Goal: Task Accomplishment & Management: Use online tool/utility

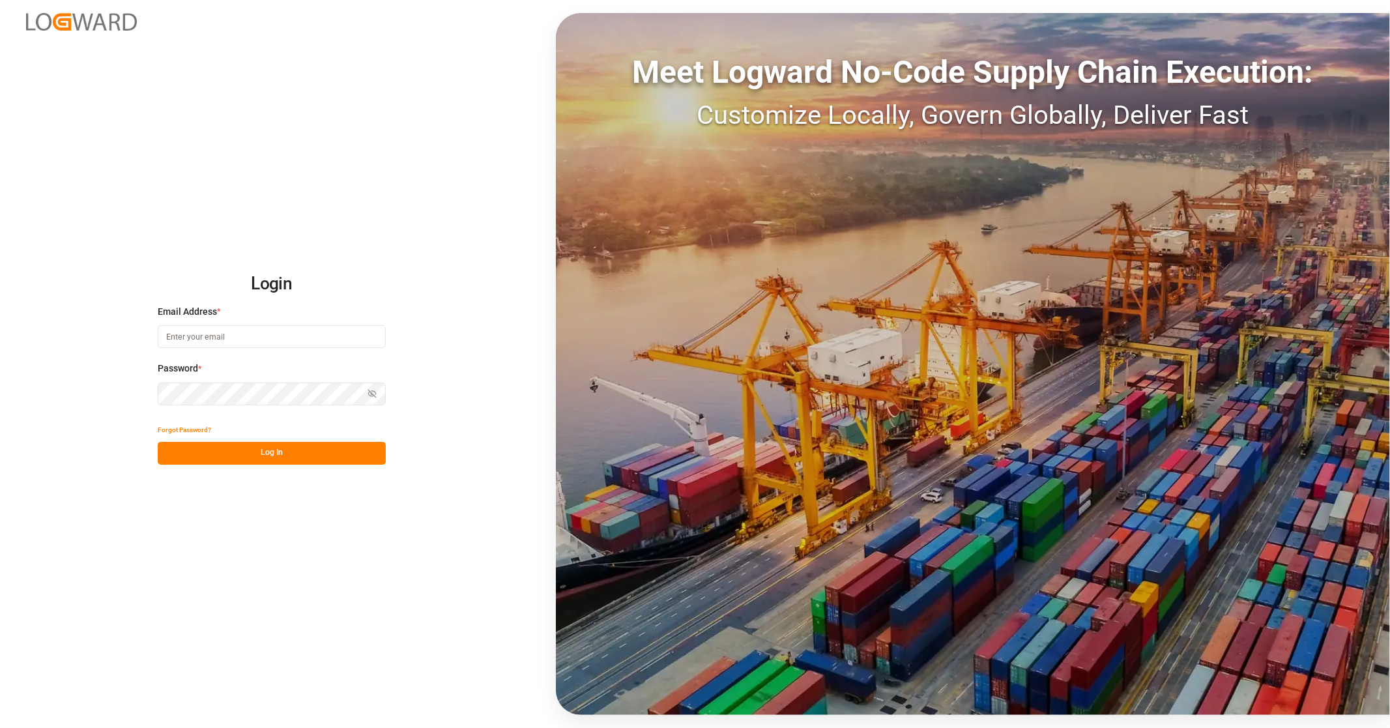
type input "[EMAIL_ADDRESS][PERSON_NAME][DOMAIN_NAME]"
click at [281, 447] on button "Log In" at bounding box center [272, 453] width 228 height 23
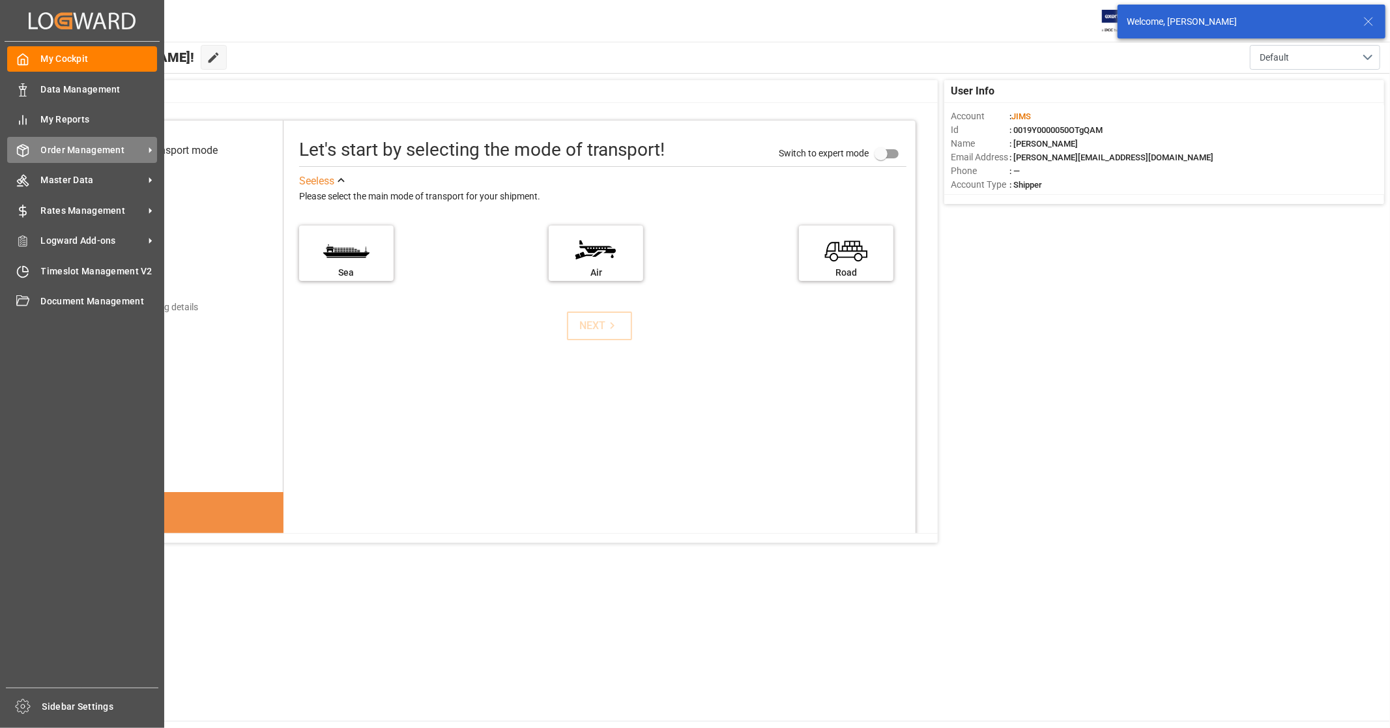
click at [111, 153] on span "Order Management" at bounding box center [92, 150] width 103 height 14
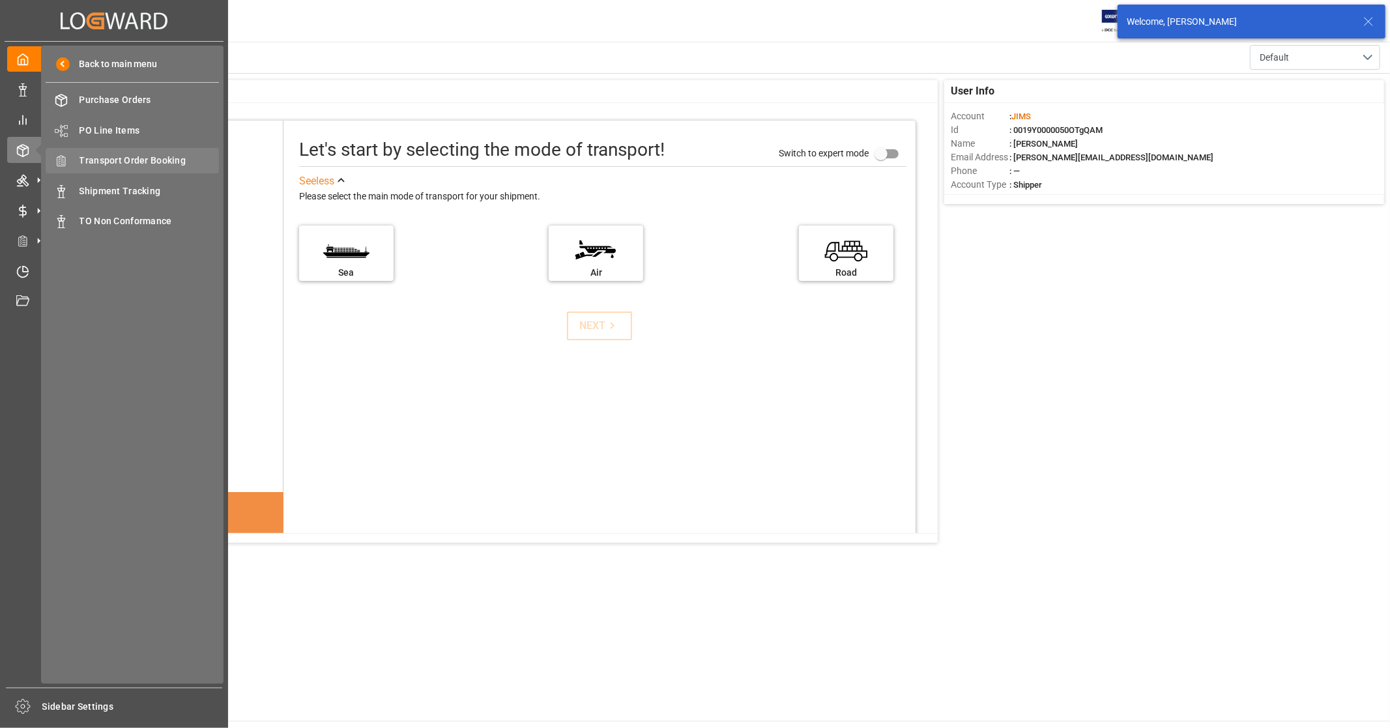
click at [151, 159] on span "Transport Order Booking" at bounding box center [150, 161] width 140 height 14
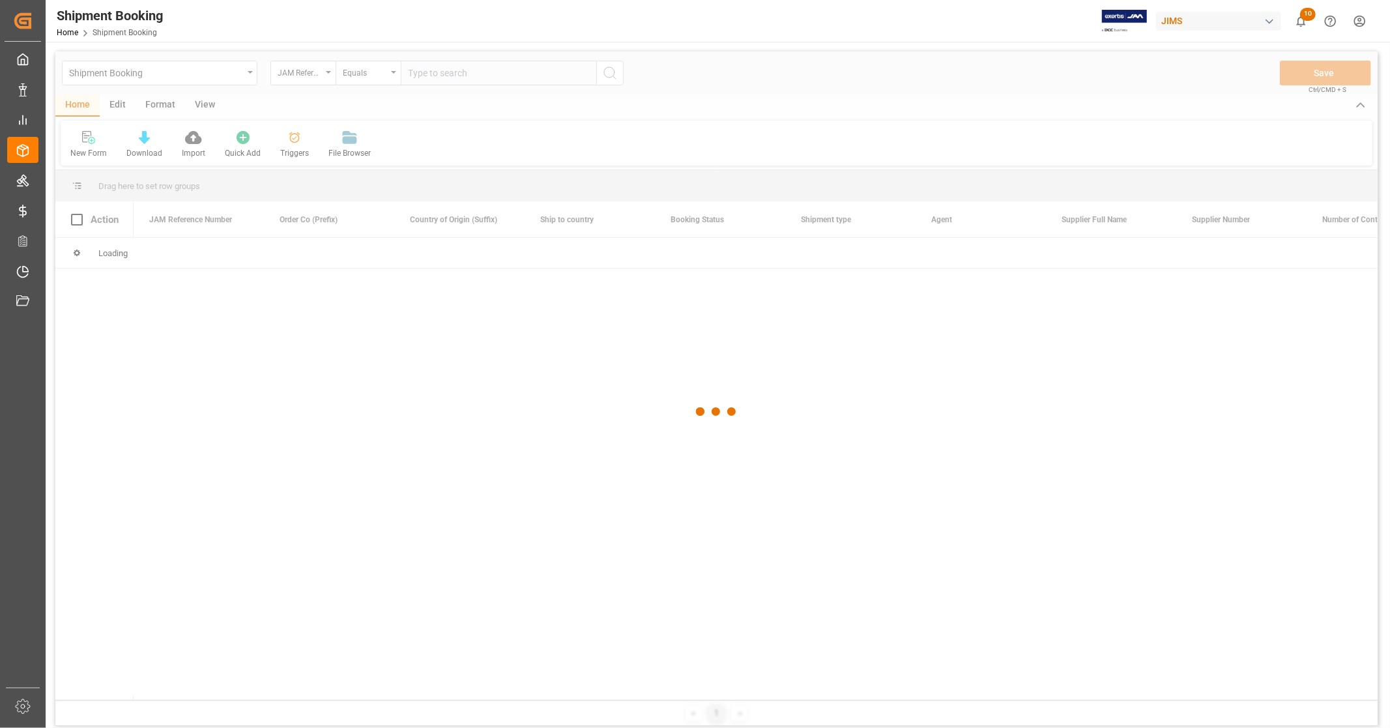
drag, startPoint x: 443, startPoint y: 75, endPoint x: 455, endPoint y: 74, distance: 11.8
click at [443, 74] on div at bounding box center [716, 411] width 1322 height 720
click at [460, 72] on div at bounding box center [716, 411] width 1322 height 720
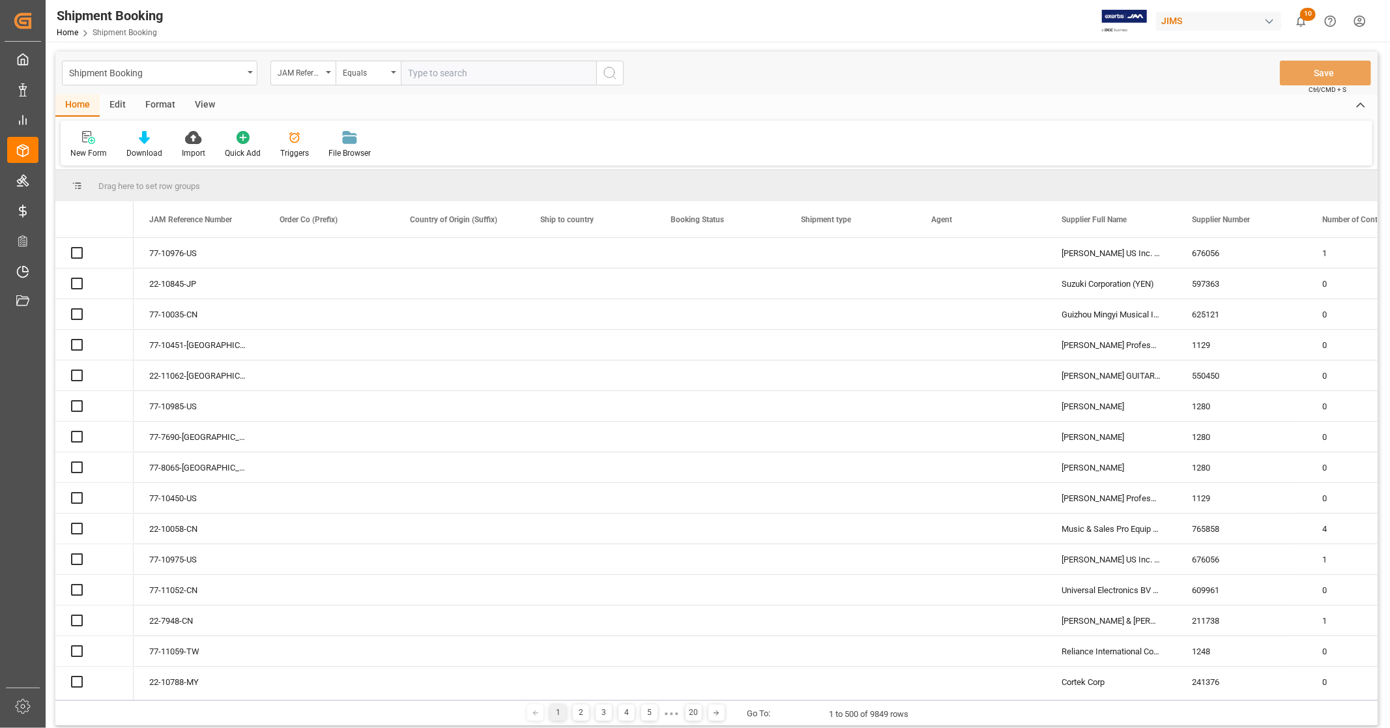
drag, startPoint x: 460, startPoint y: 72, endPoint x: 460, endPoint y: 80, distance: 7.2
click at [460, 80] on input "text" at bounding box center [499, 73] width 196 height 25
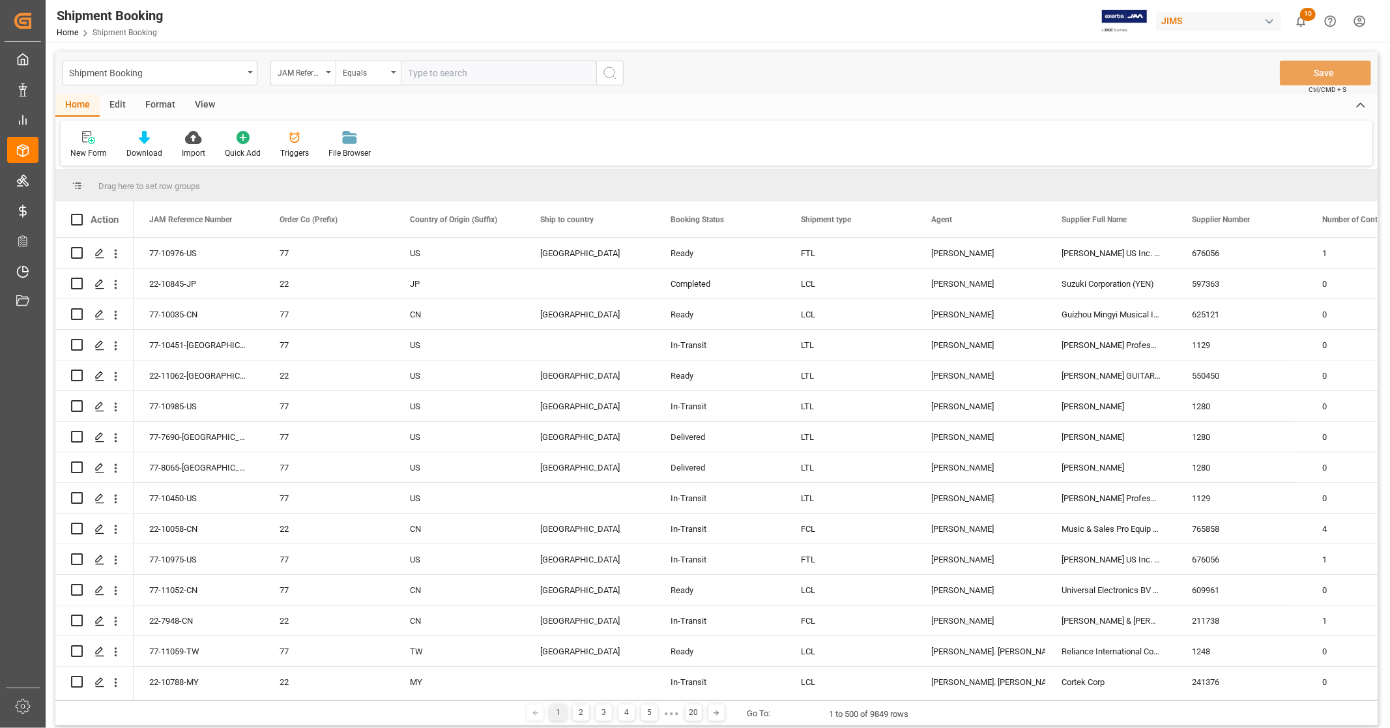
paste input "77-5159-[GEOGRAPHIC_DATA]"
type input "77-5159-[GEOGRAPHIC_DATA]"
click at [615, 74] on icon "search button" at bounding box center [610, 73] width 16 height 16
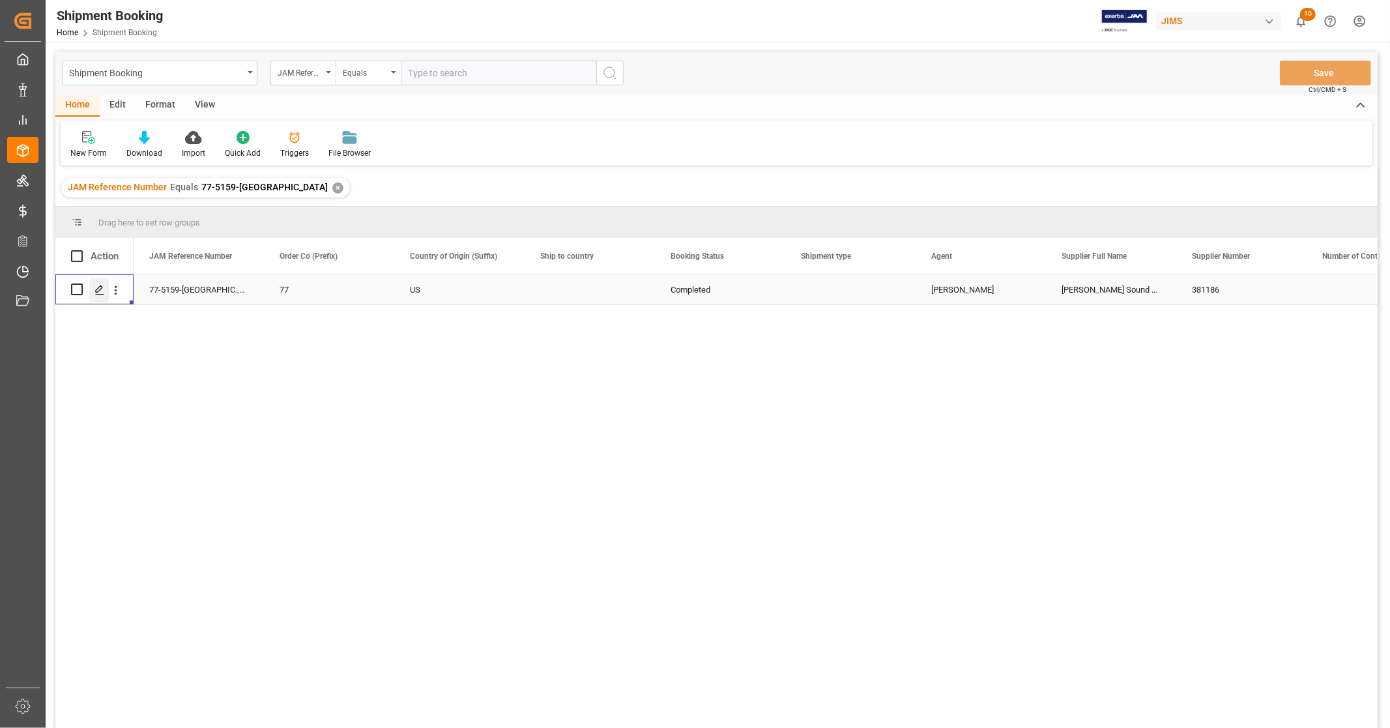
click at [95, 293] on icon "Press SPACE to select this row." at bounding box center [100, 290] width 10 height 10
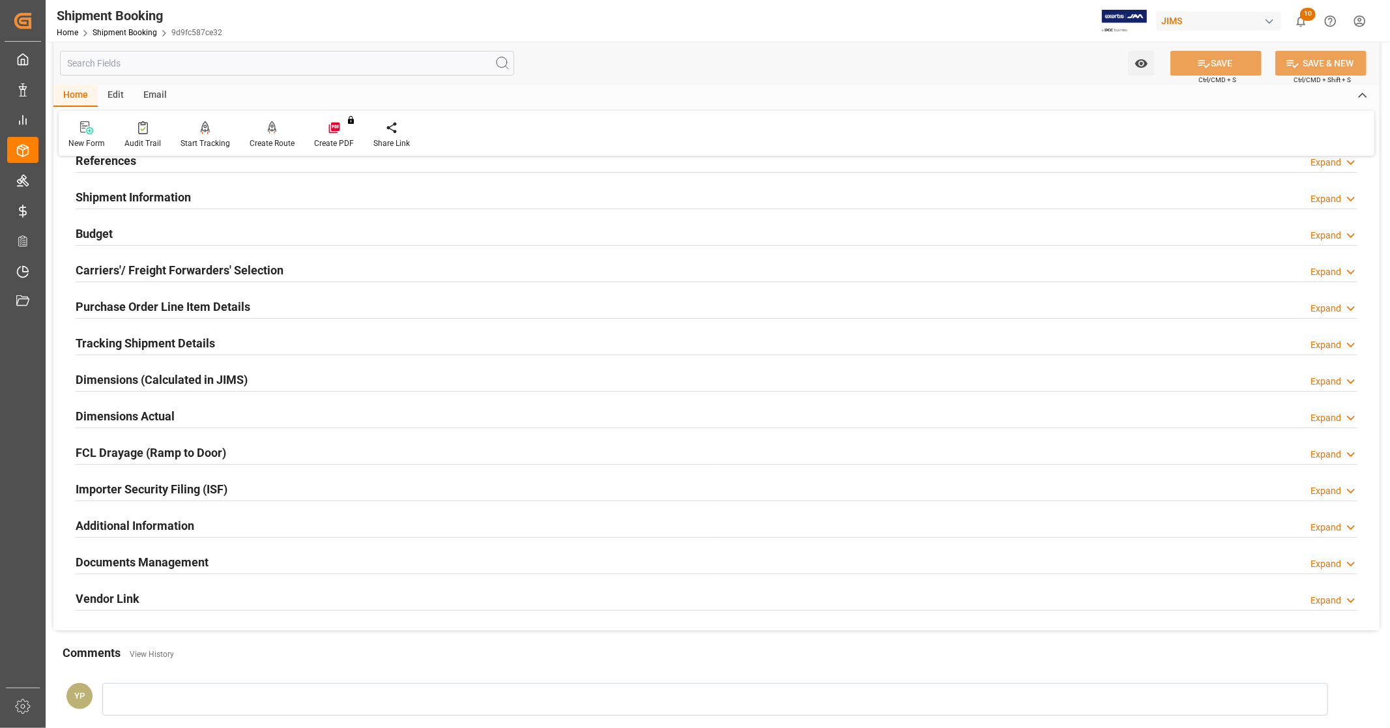
scroll to position [251, 0]
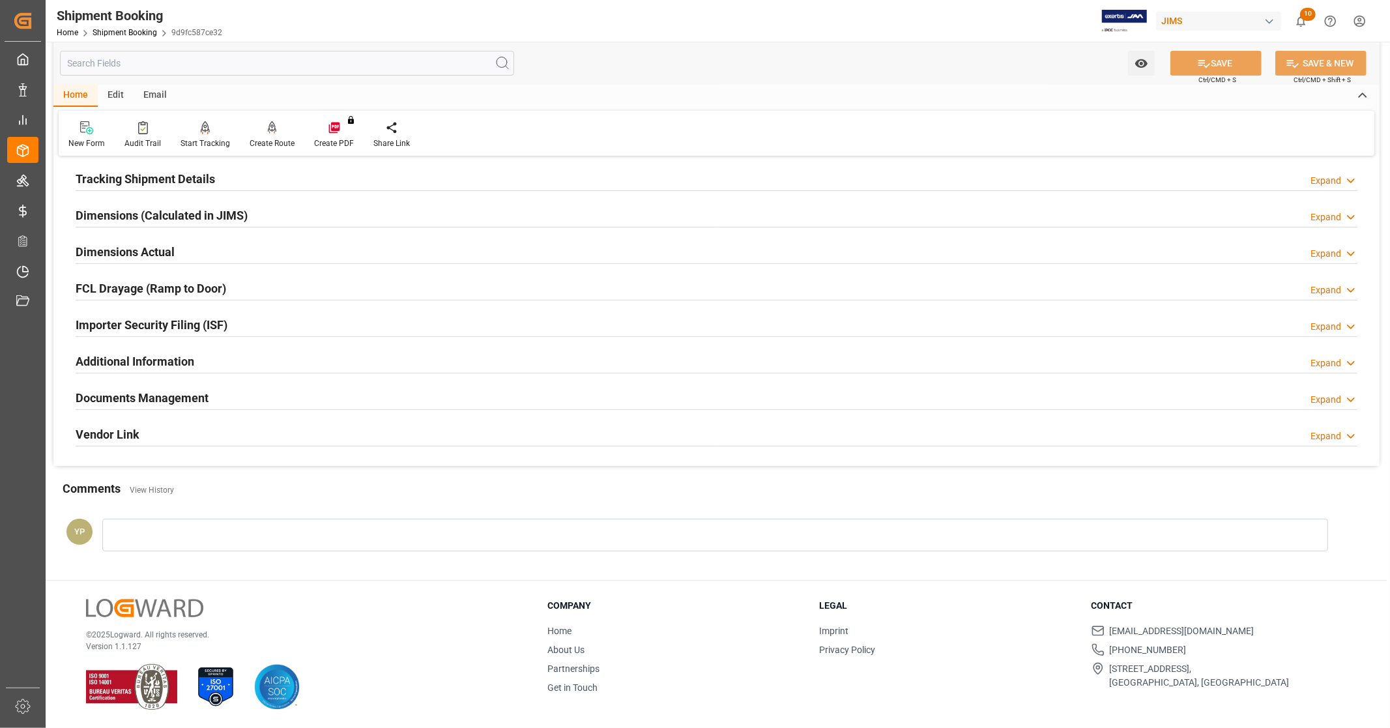
click at [235, 393] on div "Documents Management Expand" at bounding box center [717, 397] width 1282 height 25
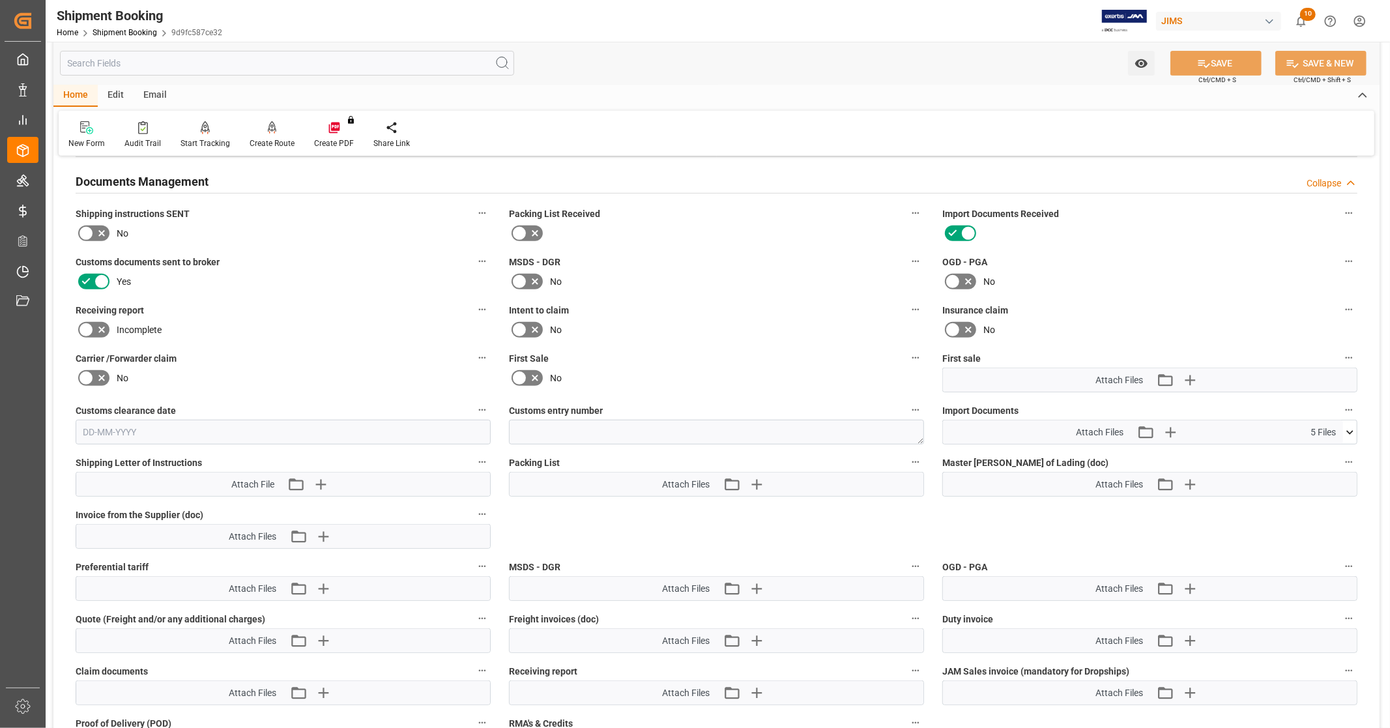
scroll to position [468, 0]
click at [1352, 431] on icon at bounding box center [1350, 432] width 14 height 14
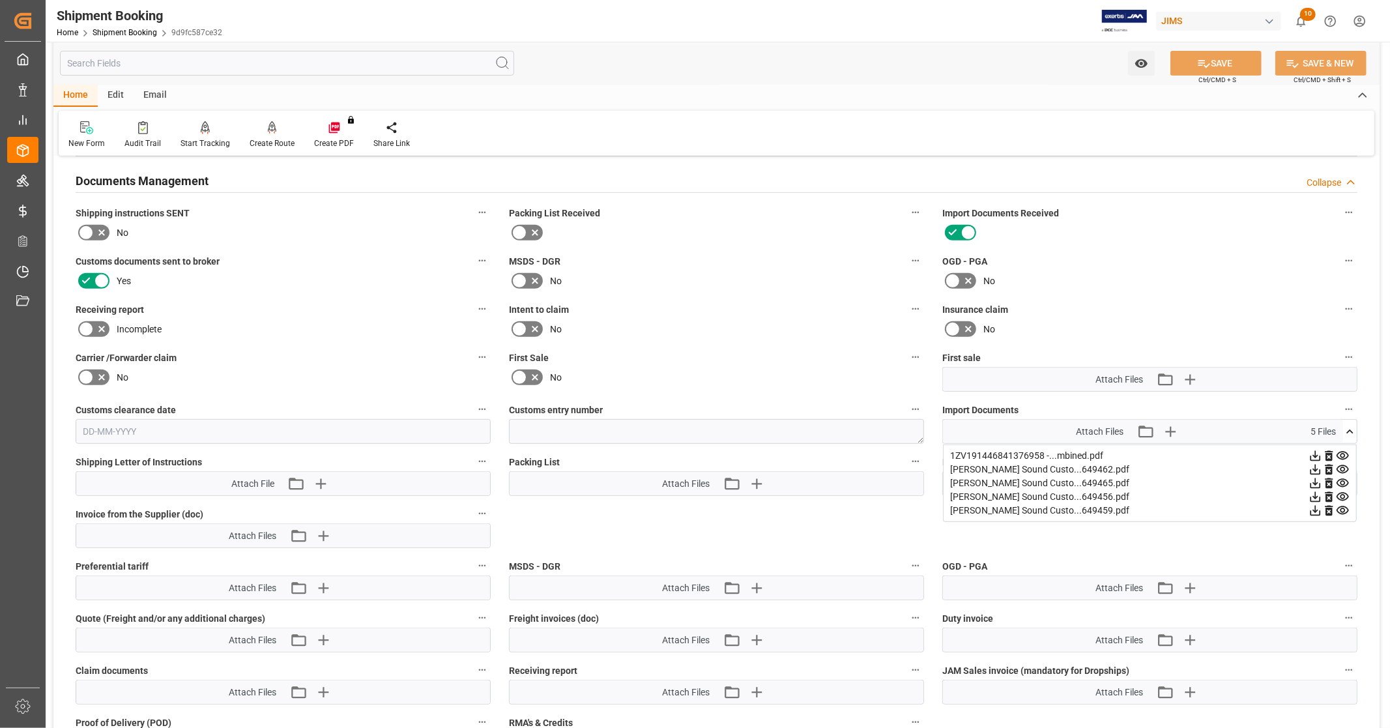
click at [1343, 465] on icon at bounding box center [1343, 469] width 12 height 8
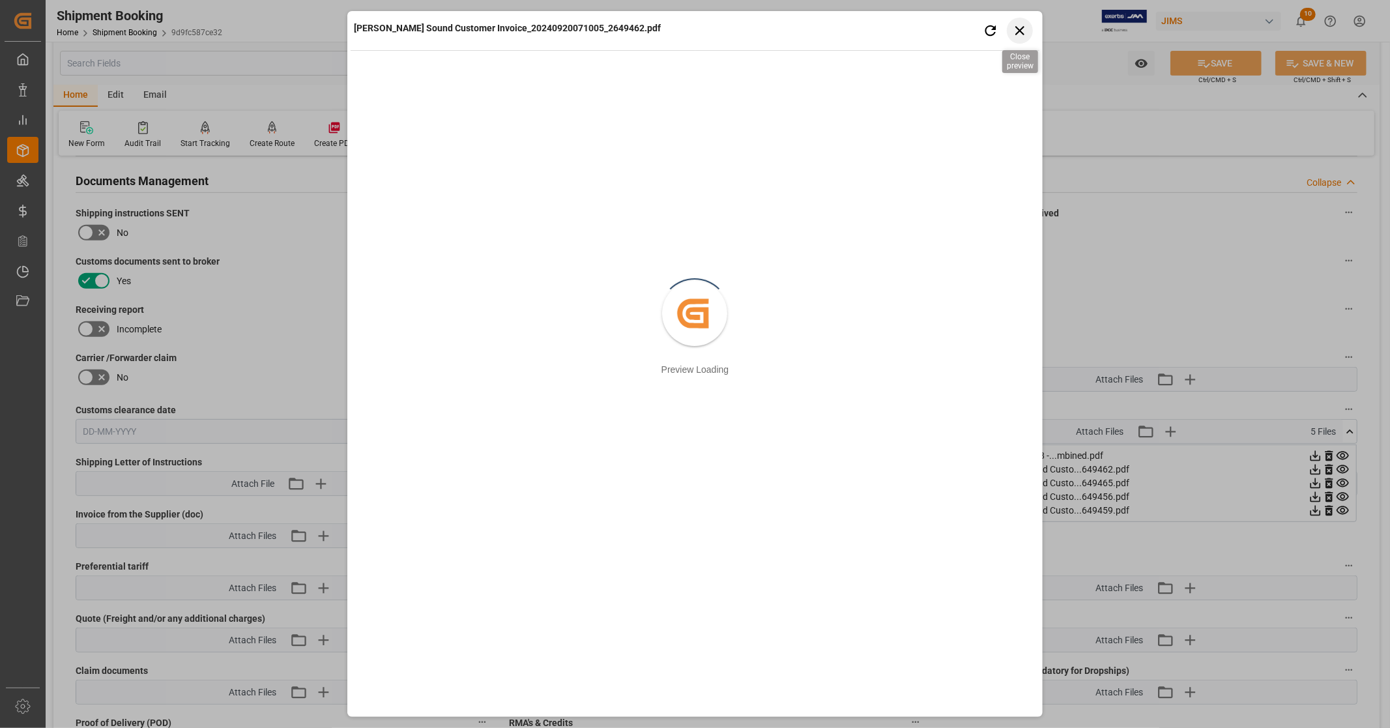
click at [1023, 29] on icon "button" at bounding box center [1020, 30] width 16 height 16
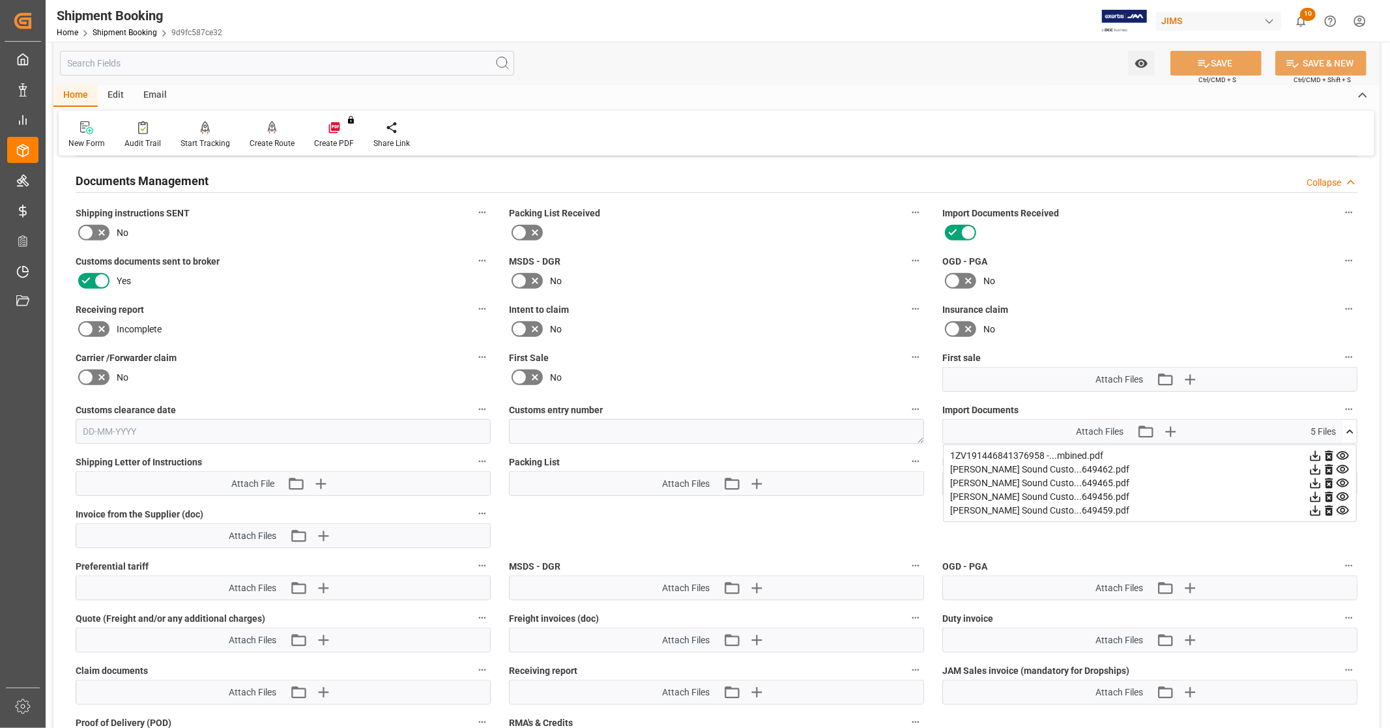
click at [1341, 480] on icon at bounding box center [1343, 483] width 14 height 14
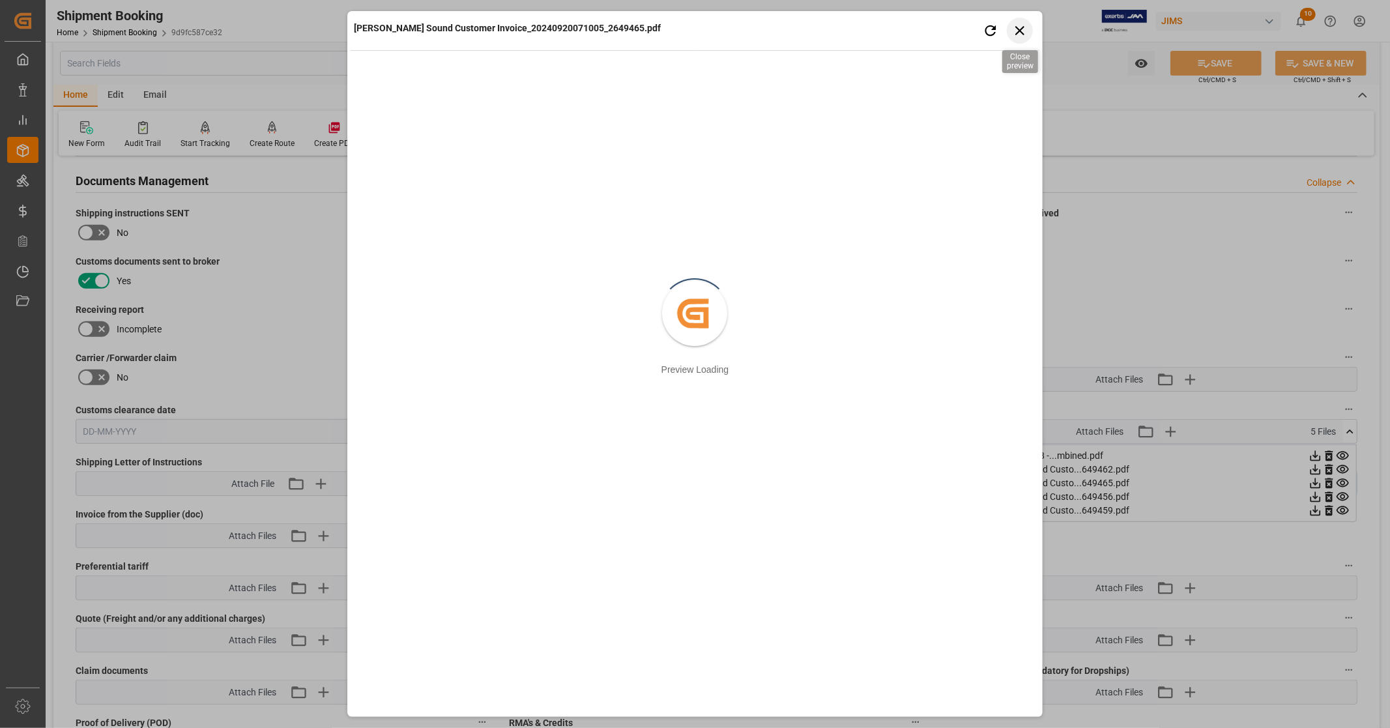
click at [1017, 29] on icon "button" at bounding box center [1020, 30] width 16 height 16
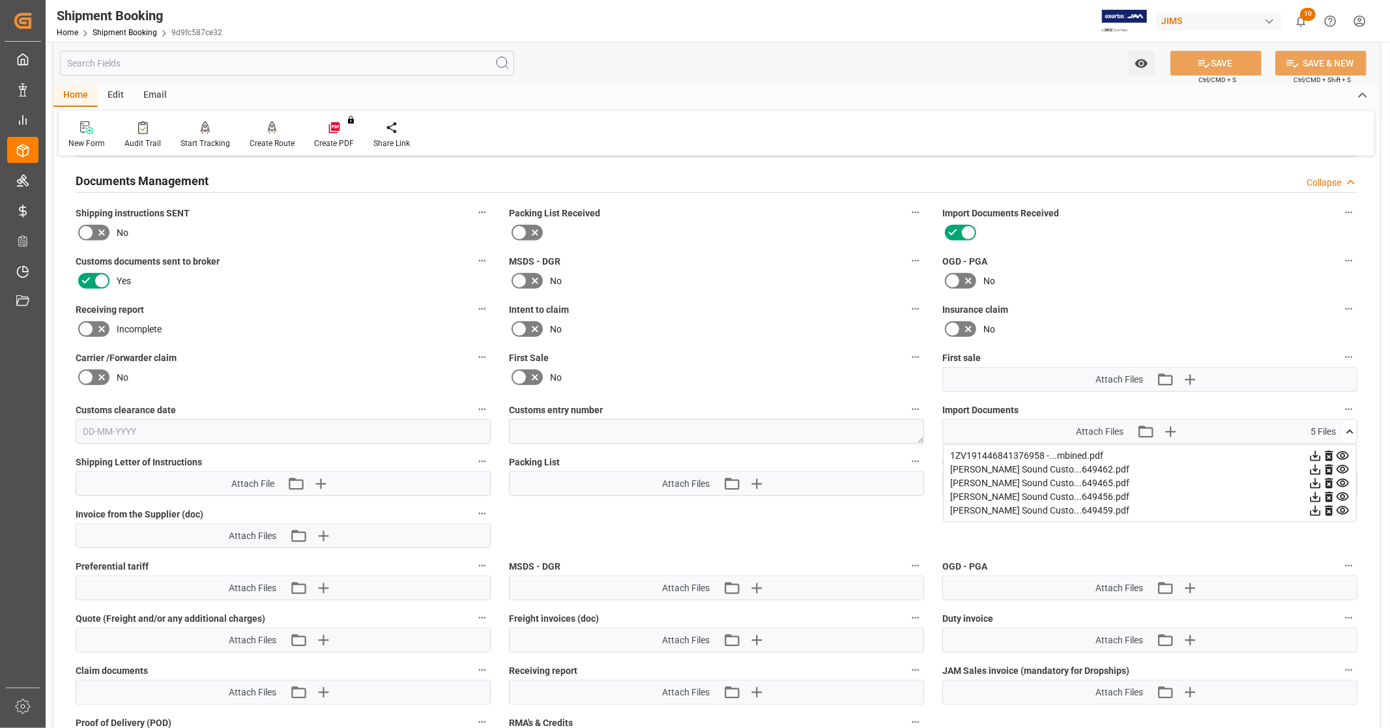
click at [1343, 453] on icon at bounding box center [1343, 456] width 14 height 14
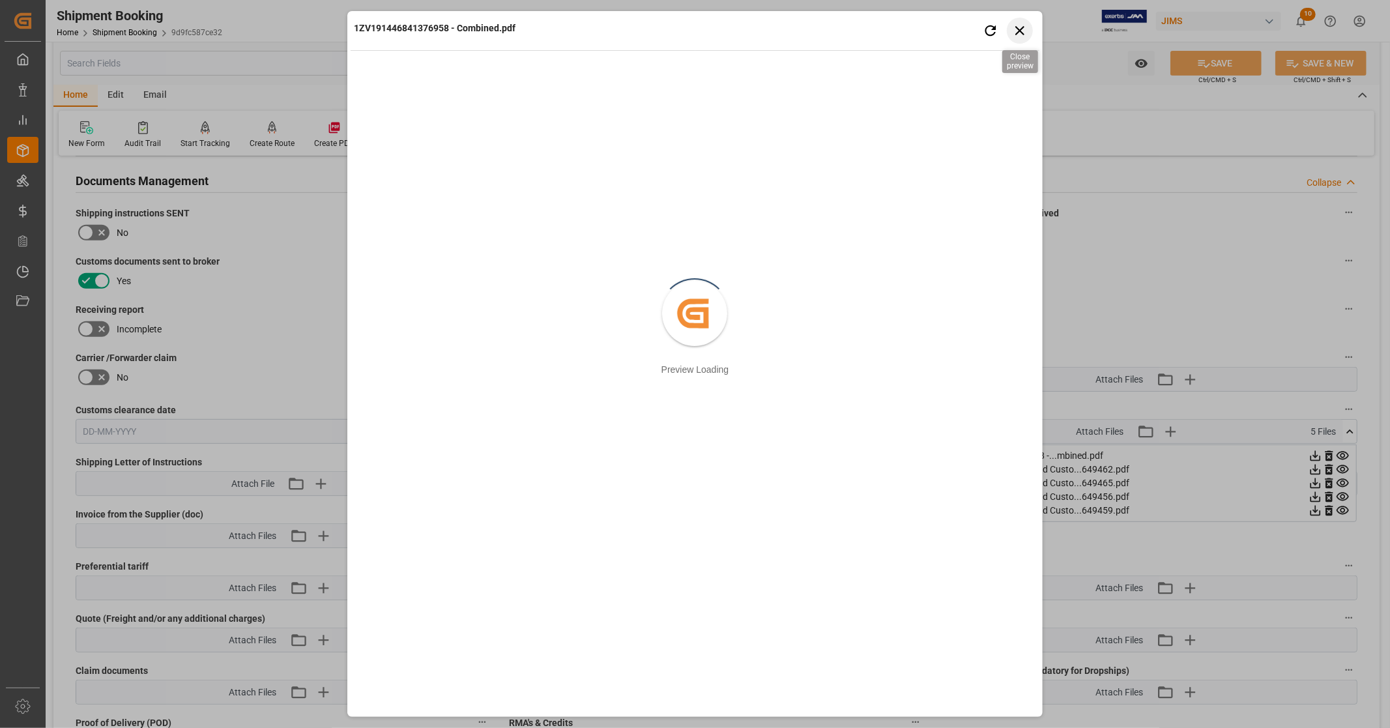
click at [1019, 31] on icon "button" at bounding box center [1019, 30] width 9 height 9
